Goal: Task Accomplishment & Management: Manage account settings

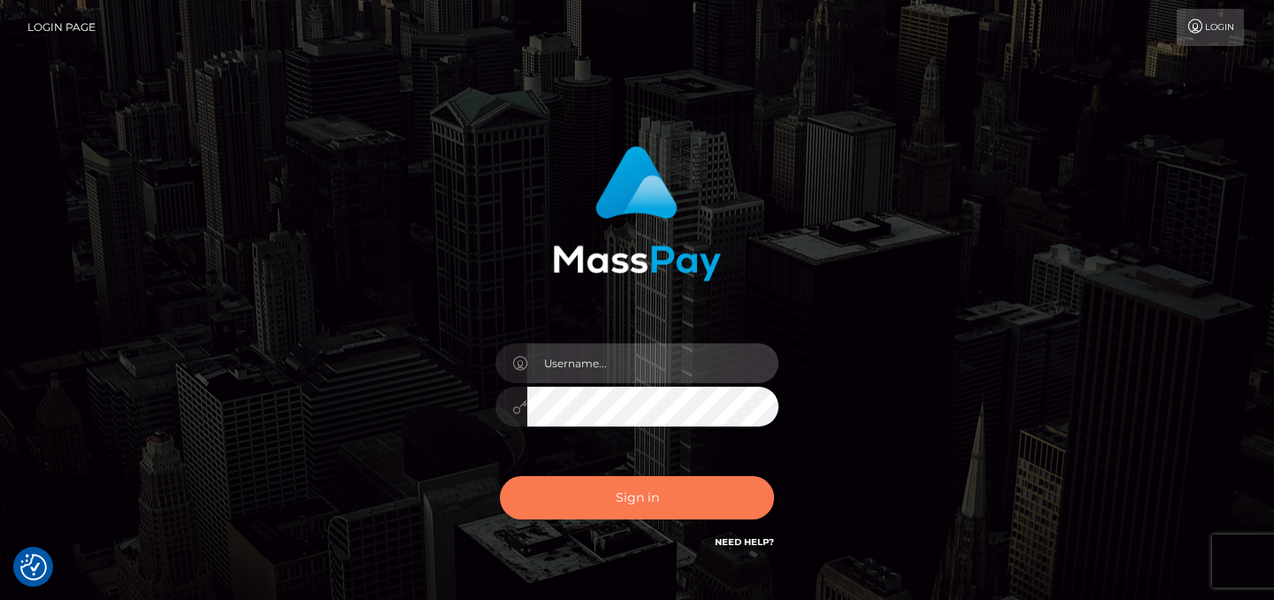
type input "juan.pachas"
click at [674, 509] on button "Sign in" at bounding box center [637, 497] width 274 height 43
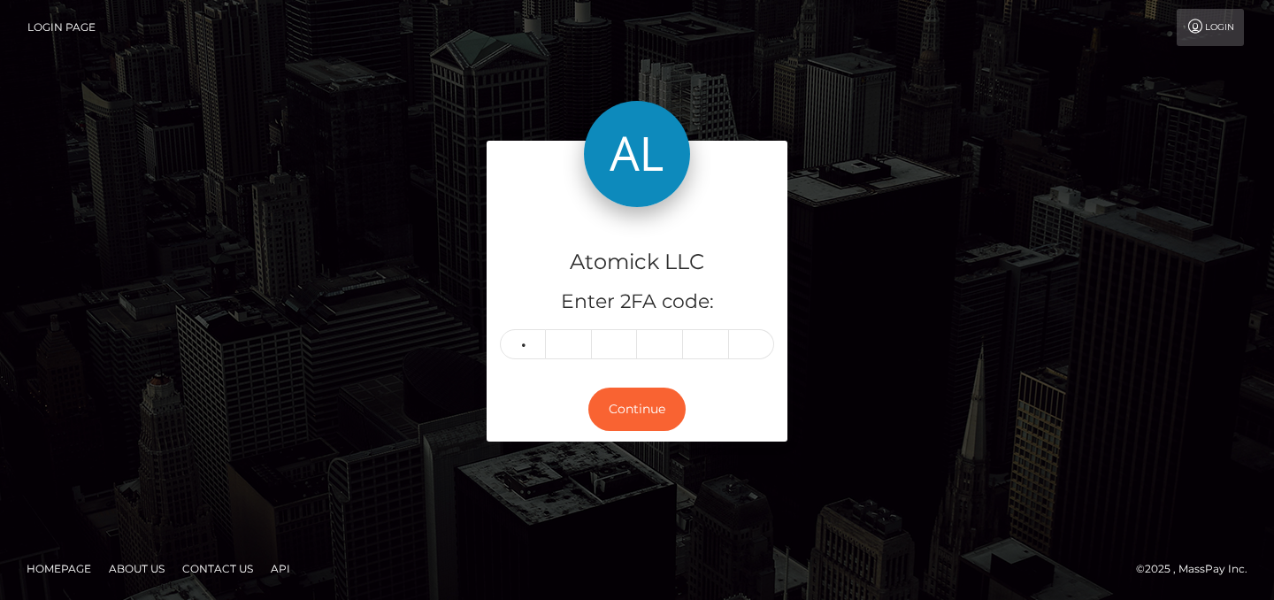
type input "2"
type input "7"
type input "2"
type input "0"
type input "7"
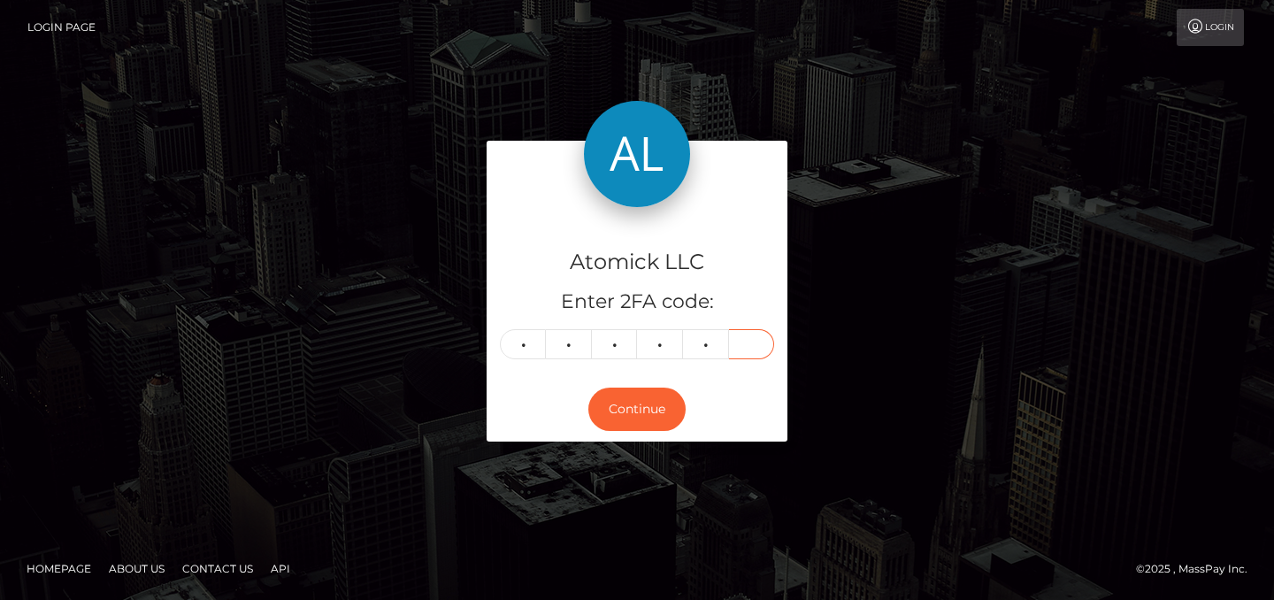
type input "2"
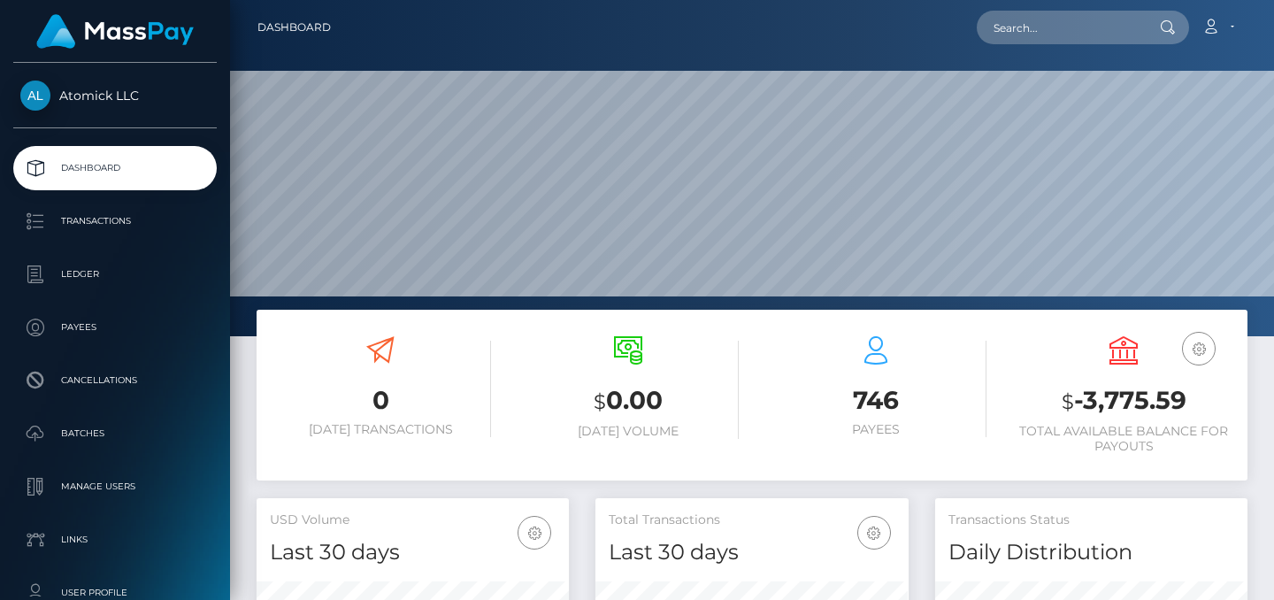
scroll to position [314, 313]
